Goal: Task Accomplishment & Management: Use online tool/utility

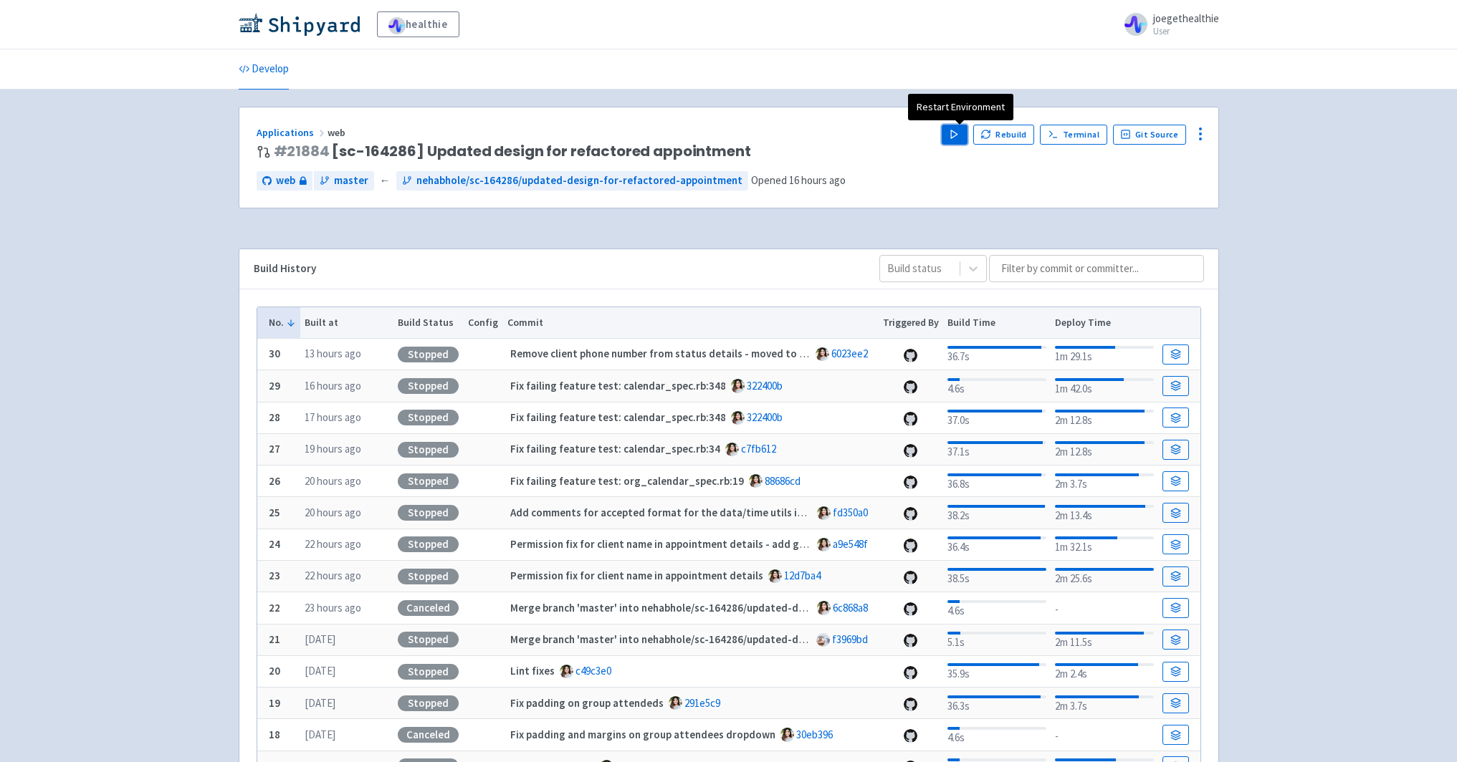
click at [959, 132] on icon "button" at bounding box center [954, 134] width 11 height 11
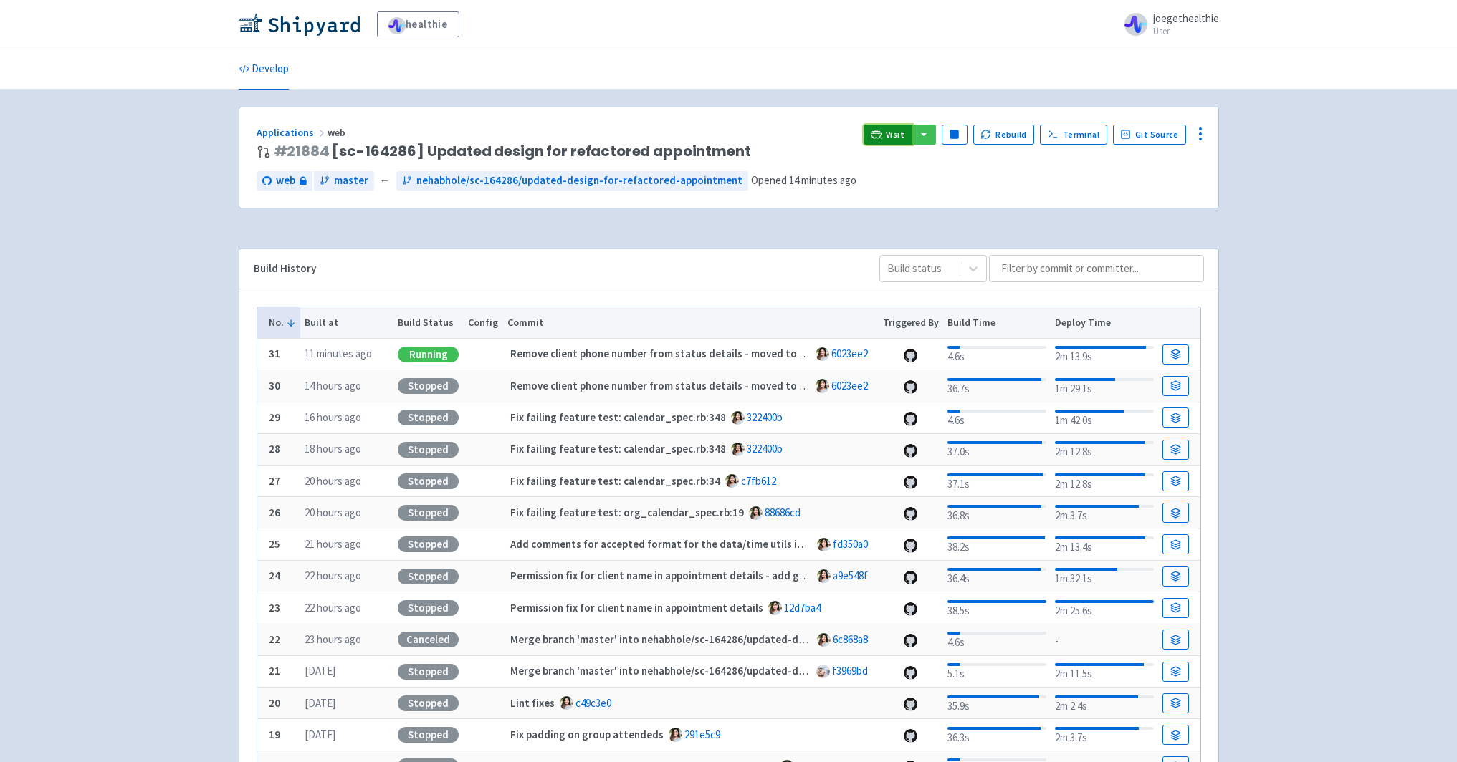
click at [893, 129] on span "Visit" at bounding box center [895, 134] width 19 height 11
click at [891, 134] on link "Visit" at bounding box center [887, 135] width 49 height 20
click at [1338, 193] on div "healthie joegethealthie User Profile Sign out Develop #" at bounding box center [728, 452] width 1457 height 905
click at [893, 134] on span "Visit" at bounding box center [895, 134] width 19 height 11
